Goal: Complete application form

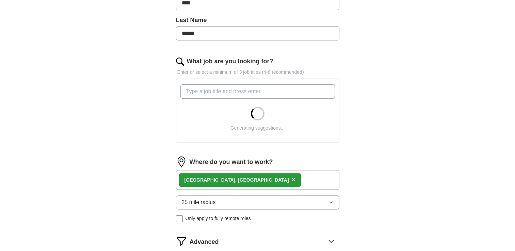
scroll to position [175, 0]
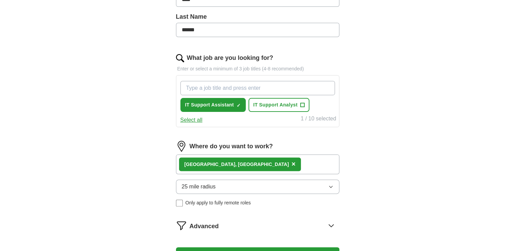
click at [237, 85] on input "What job are you looking for?" at bounding box center [257, 88] width 154 height 14
type input "it support"
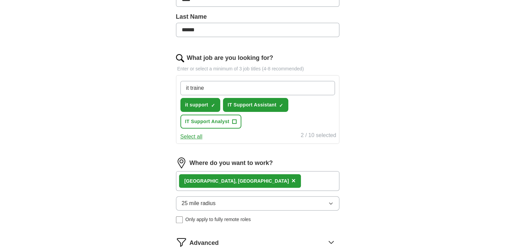
type input "it trainee"
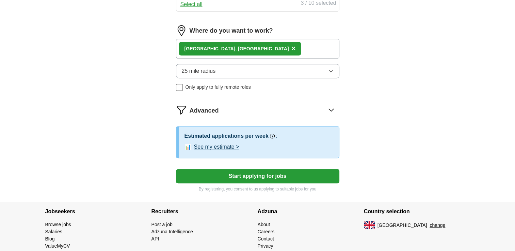
scroll to position [311, 0]
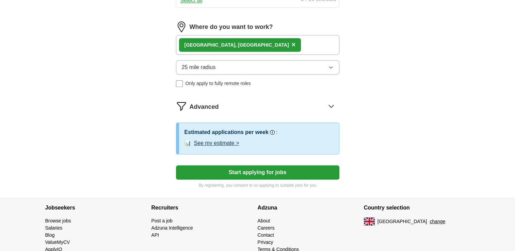
click at [245, 174] on button "Start applying for jobs" at bounding box center [257, 172] width 163 height 14
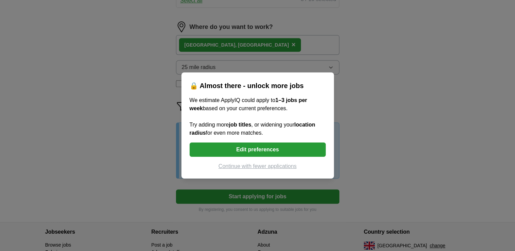
click at [281, 169] on button "Continue with fewer applications" at bounding box center [257, 166] width 136 height 8
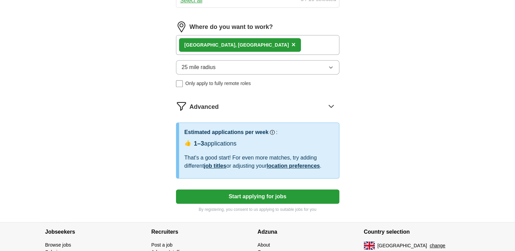
select select "**"
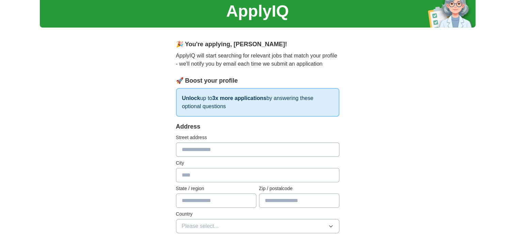
scroll to position [0, 0]
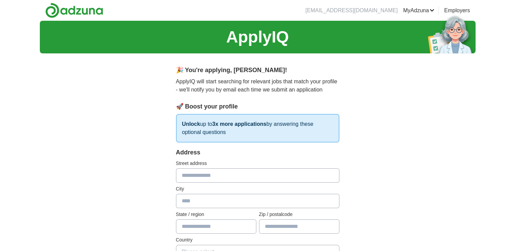
click at [235, 172] on input "text" at bounding box center [257, 175] width 163 height 14
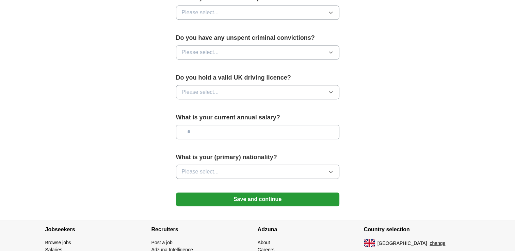
scroll to position [412, 0]
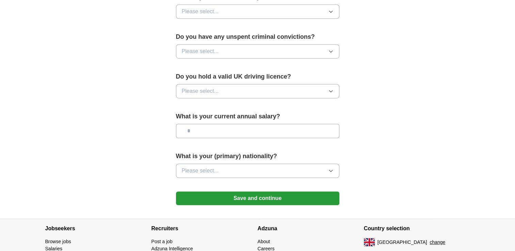
click at [323, 165] on button "Please select..." at bounding box center [257, 171] width 163 height 14
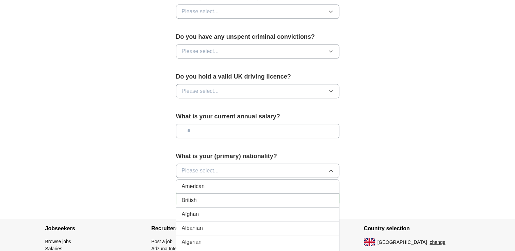
click at [257, 198] on div "British" at bounding box center [258, 200] width 152 height 8
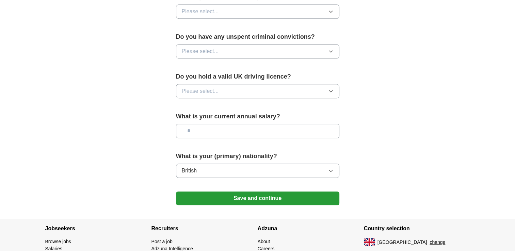
click at [307, 128] on input "text" at bounding box center [257, 131] width 163 height 14
type input "*******"
click at [307, 91] on button "Please select..." at bounding box center [257, 91] width 163 height 14
click at [218, 122] on div "No" at bounding box center [258, 121] width 152 height 8
click at [282, 36] on label "Do you have any unspent criminal convictions?" at bounding box center [257, 36] width 163 height 9
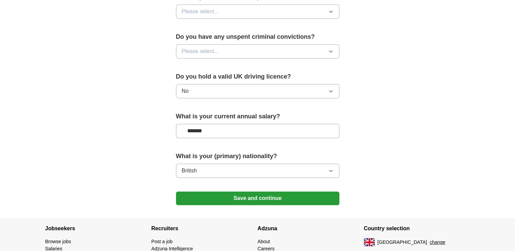
click at [286, 51] on button "Please select..." at bounding box center [257, 51] width 163 height 14
click at [265, 79] on div "No" at bounding box center [258, 81] width 152 height 8
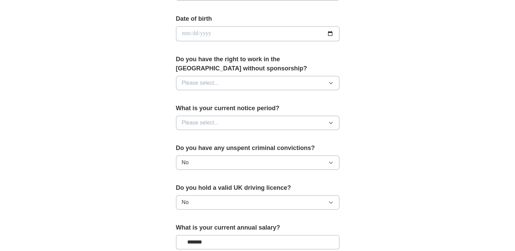
scroll to position [302, 0]
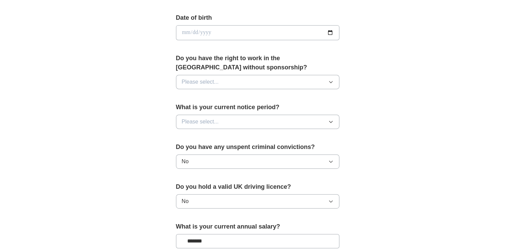
click at [218, 122] on span "Please select..." at bounding box center [200, 122] width 37 height 8
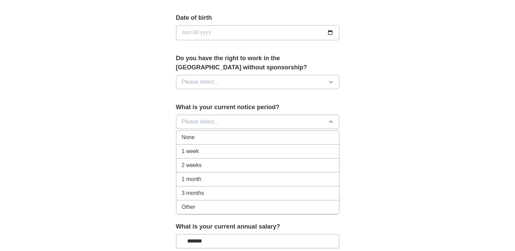
click at [219, 131] on li "None" at bounding box center [257, 138] width 163 height 14
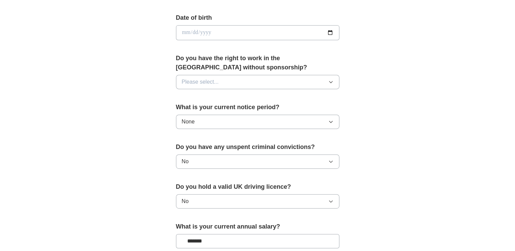
click at [249, 84] on button "Please select..." at bounding box center [257, 82] width 163 height 14
click at [226, 111] on div "No" at bounding box center [258, 111] width 152 height 8
click at [230, 86] on button "No" at bounding box center [257, 82] width 163 height 14
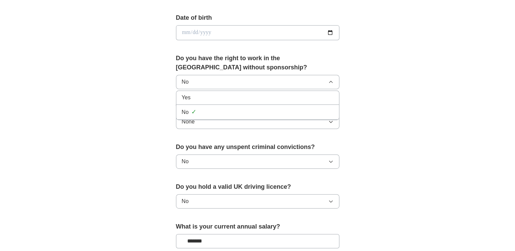
click at [213, 100] on div "Yes" at bounding box center [258, 98] width 152 height 8
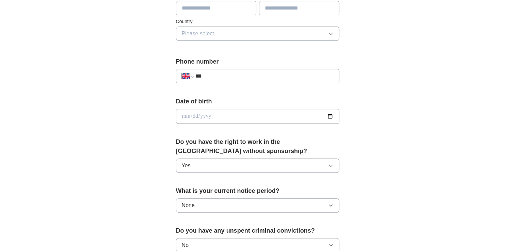
scroll to position [215, 0]
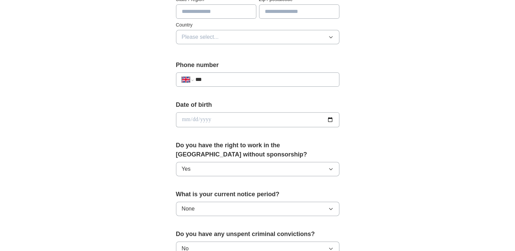
click at [231, 113] on input "date" at bounding box center [257, 119] width 163 height 15
click at [180, 114] on input "date" at bounding box center [257, 119] width 163 height 15
click at [184, 119] on input "date" at bounding box center [257, 119] width 163 height 15
click at [180, 109] on div "Date of birth" at bounding box center [257, 116] width 163 height 32
click at [182, 114] on input "date" at bounding box center [257, 119] width 163 height 15
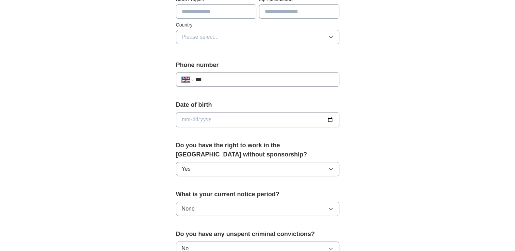
click at [331, 120] on input "date" at bounding box center [257, 119] width 163 height 15
type input "**********"
click at [229, 76] on input "***" at bounding box center [264, 80] width 138 height 8
type input "**********"
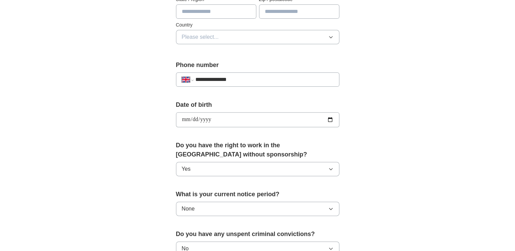
type input "******"
type input "**********"
type input "******"
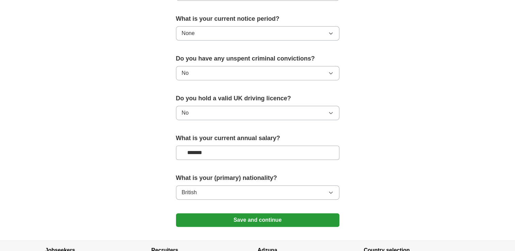
scroll to position [453, 0]
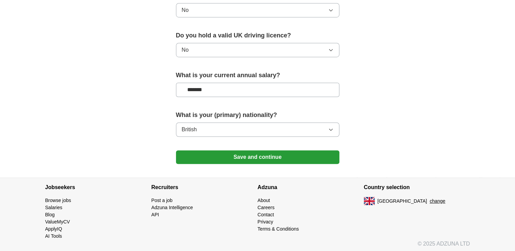
click at [223, 153] on button "Save and continue" at bounding box center [257, 157] width 163 height 14
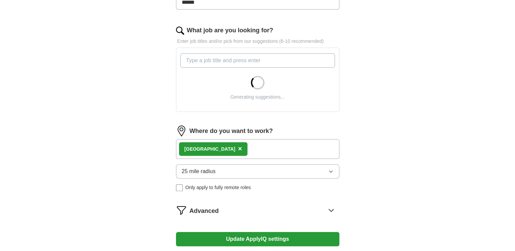
scroll to position [171, 0]
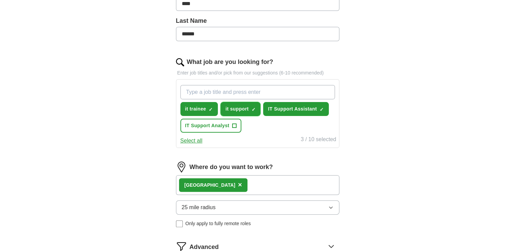
click at [0, 0] on span "×" at bounding box center [0, 0] width 0 height 0
click at [233, 90] on input "What job are you looking for?" at bounding box center [257, 92] width 154 height 14
type input "IT support apprentice"
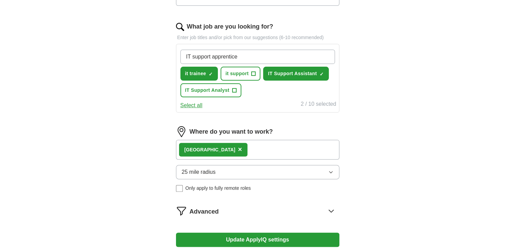
scroll to position [207, 0]
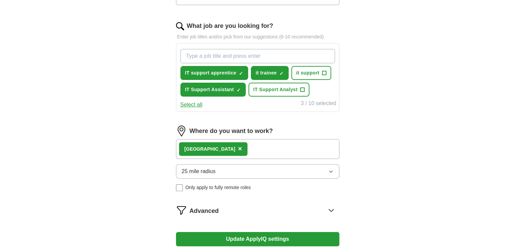
click at [244, 233] on button "Update ApplyIQ settings" at bounding box center [257, 239] width 163 height 14
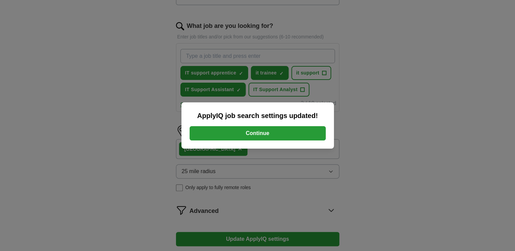
click at [269, 132] on button "Continue" at bounding box center [257, 133] width 136 height 14
